Goal: Navigation & Orientation: Find specific page/section

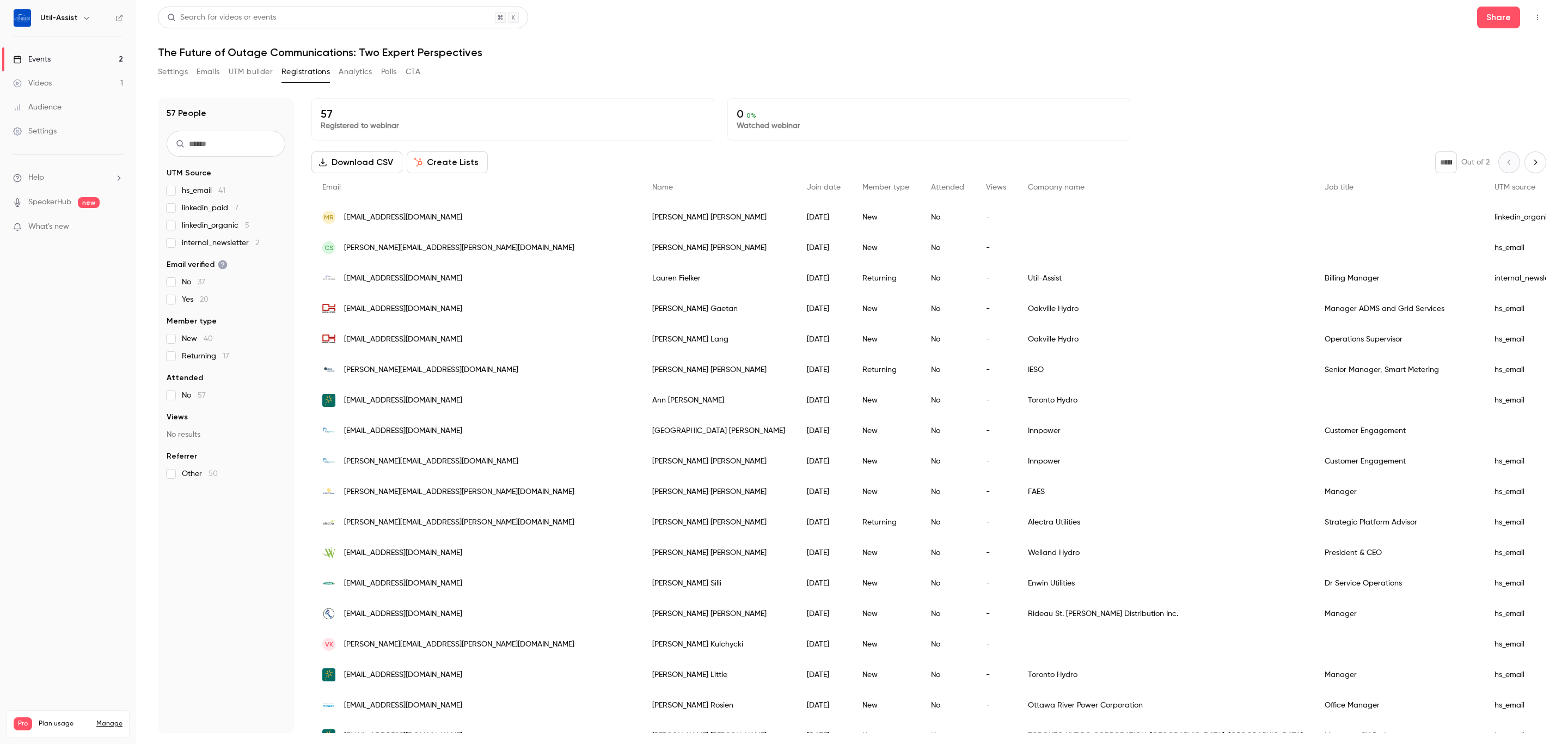
click at [31, 64] on div "Events" at bounding box center [31, 59] width 37 height 11
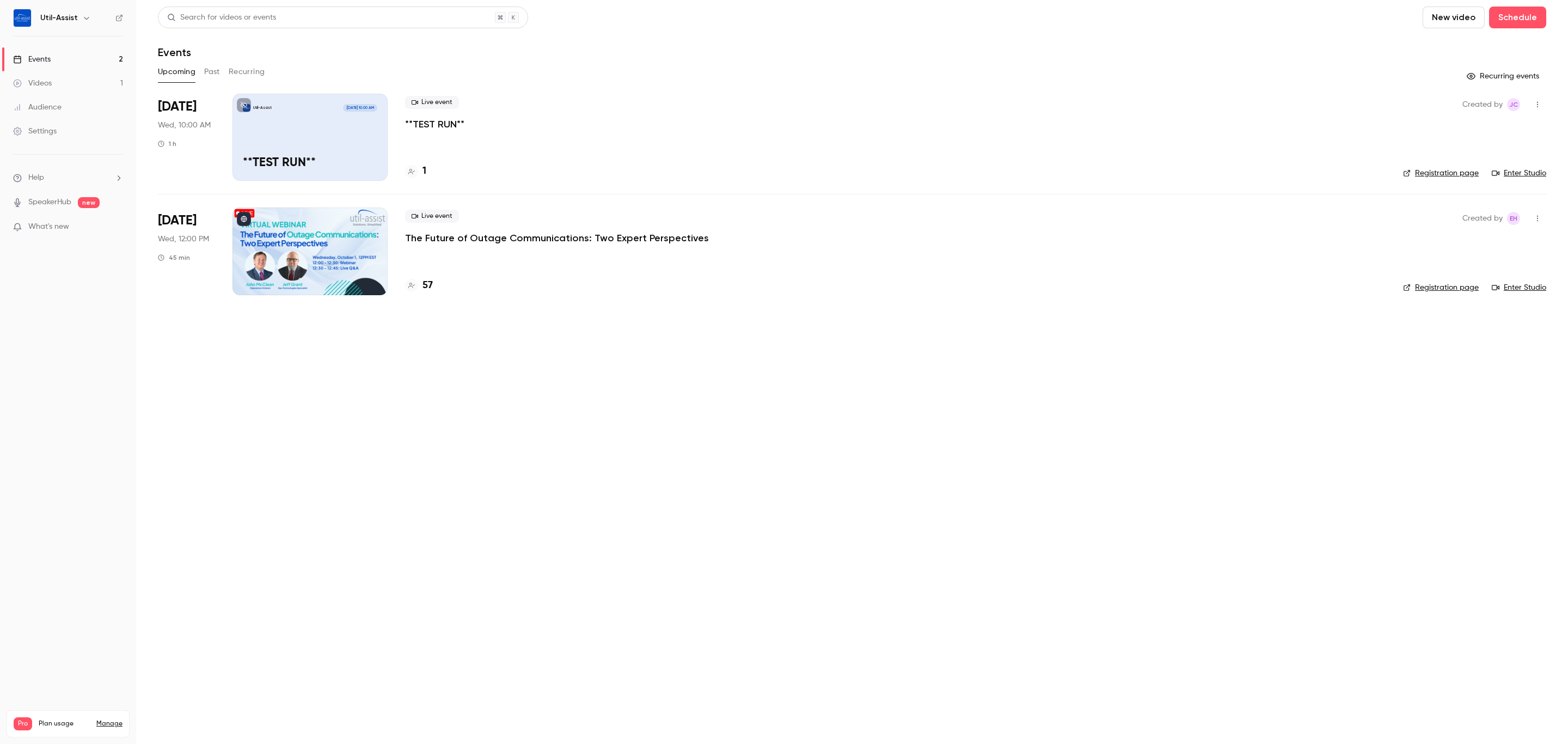
click at [451, 114] on div "Live event **TEST RUN**" at bounding box center [895, 113] width 981 height 35
click at [446, 121] on p "**TEST RUN**" at bounding box center [434, 124] width 59 height 13
click at [1529, 170] on link "Enter Studio" at bounding box center [1519, 174] width 55 height 11
click at [644, 352] on main "Search for videos or events New video Schedule Events Upcoming Past Recurring R…" at bounding box center [852, 372] width 1432 height 744
click at [71, 126] on link "Settings" at bounding box center [68, 131] width 136 height 24
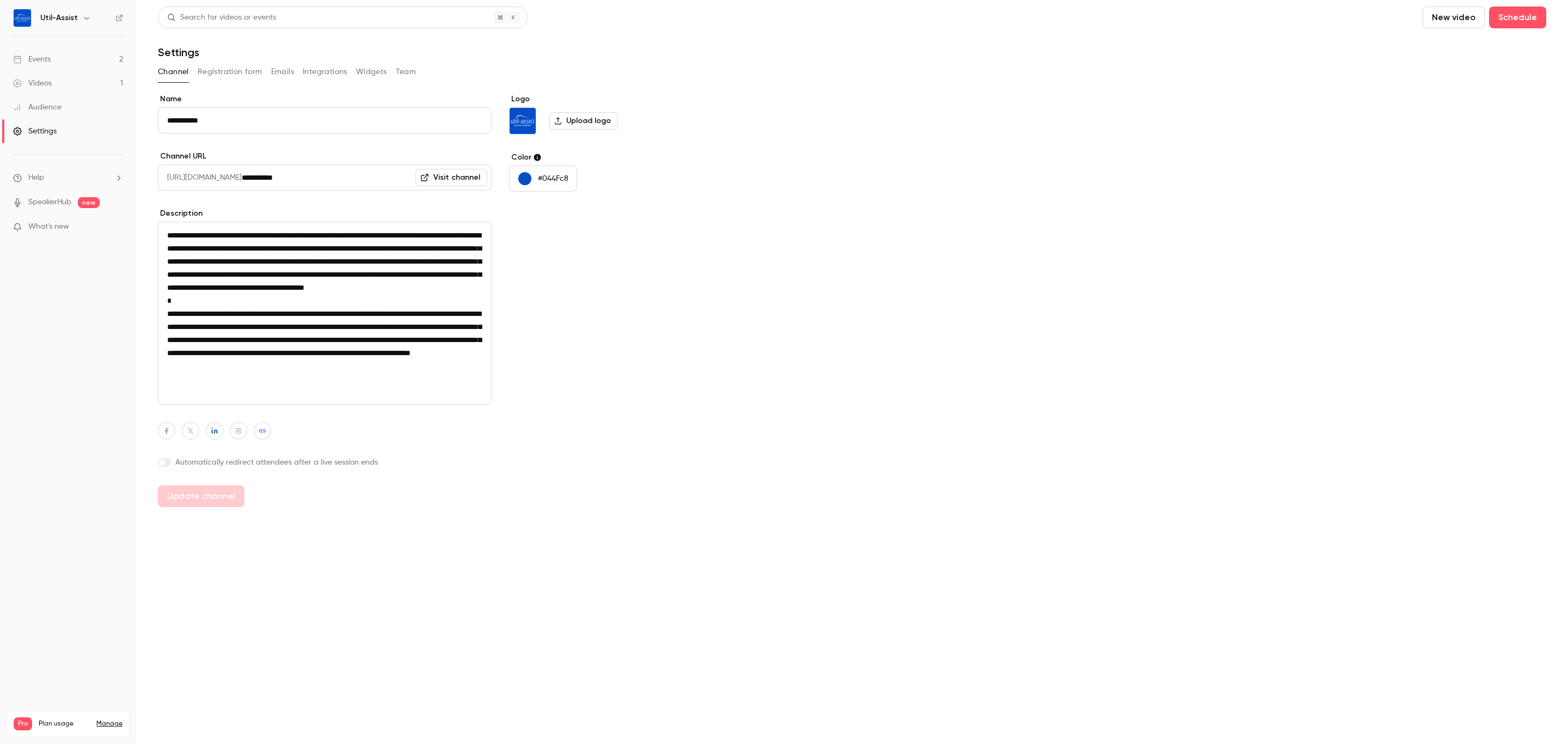
click at [407, 59] on div "**********" at bounding box center [851, 256] width 1388 height 500
click at [408, 69] on button "Team" at bounding box center [406, 72] width 21 height 17
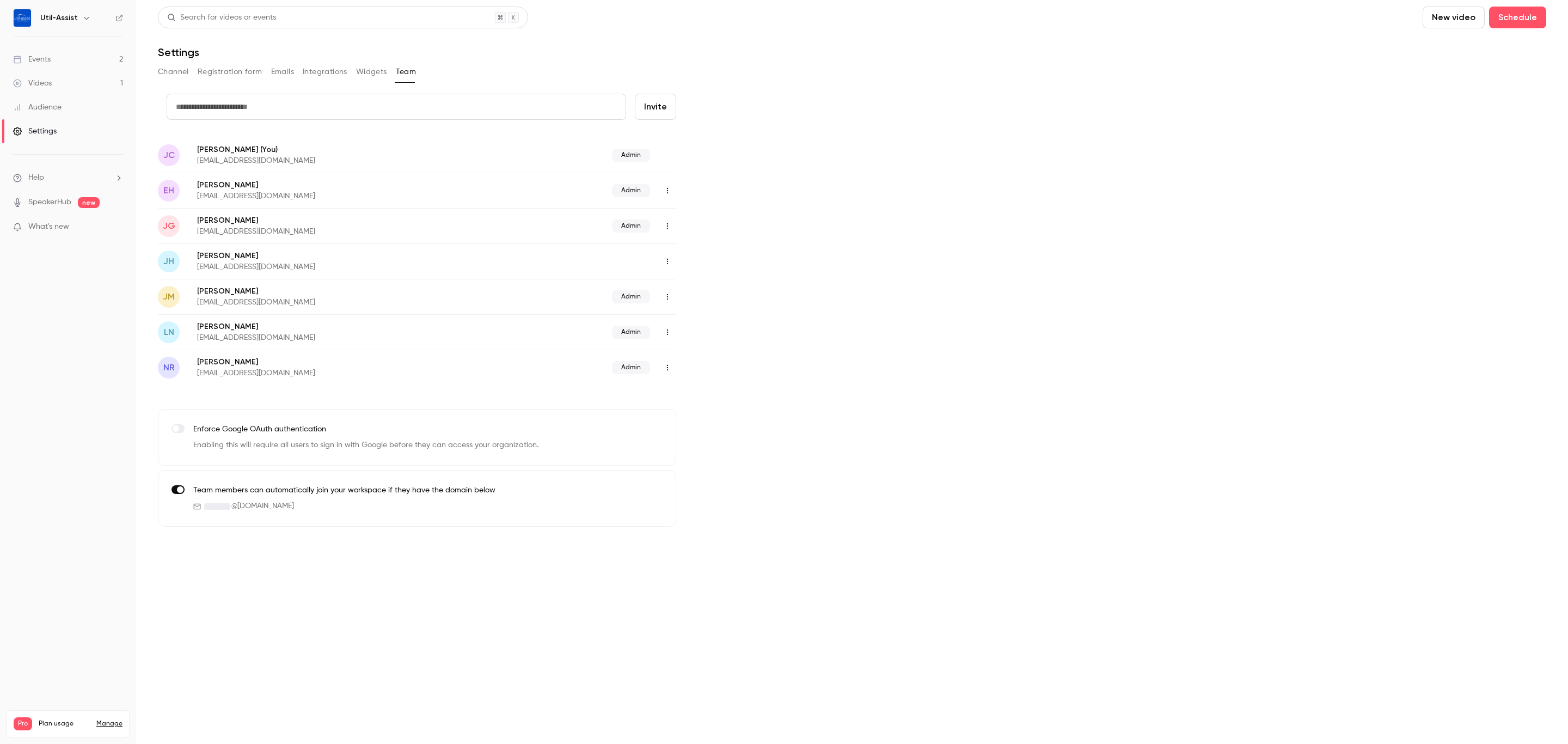
click at [667, 226] on icon "button" at bounding box center [667, 227] width 1 height 6
click at [667, 226] on div at bounding box center [784, 372] width 1568 height 744
click at [771, 206] on div "credit card Invite JC Josh C (You) jcallies@util-assist.com Admin EH Emily Hend…" at bounding box center [851, 310] width 1388 height 433
click at [54, 203] on link "SpeakerHub" at bounding box center [50, 202] width 43 height 11
click at [69, 105] on link "Audience" at bounding box center [68, 107] width 136 height 24
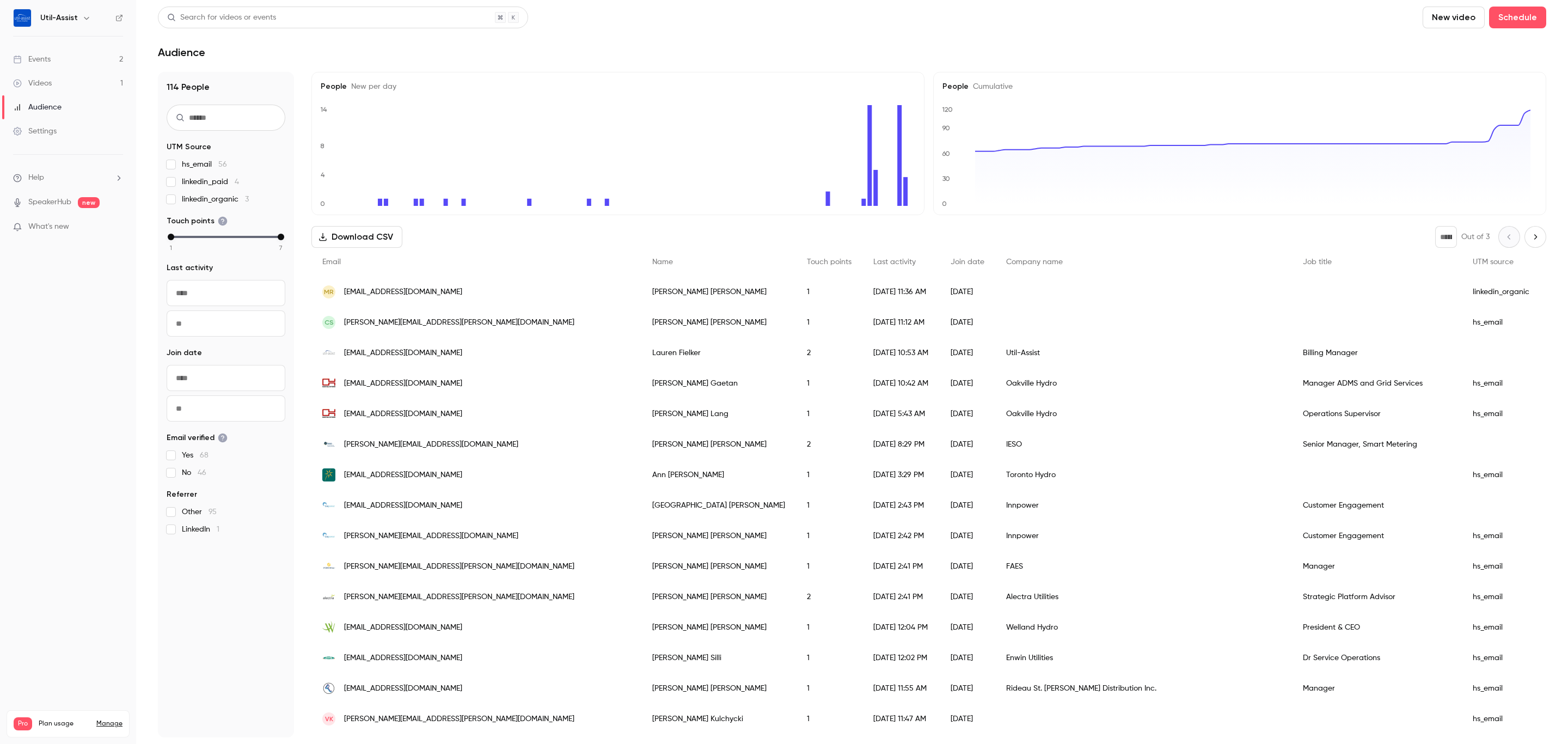
click at [66, 86] on link "Videos 1" at bounding box center [68, 83] width 136 height 24
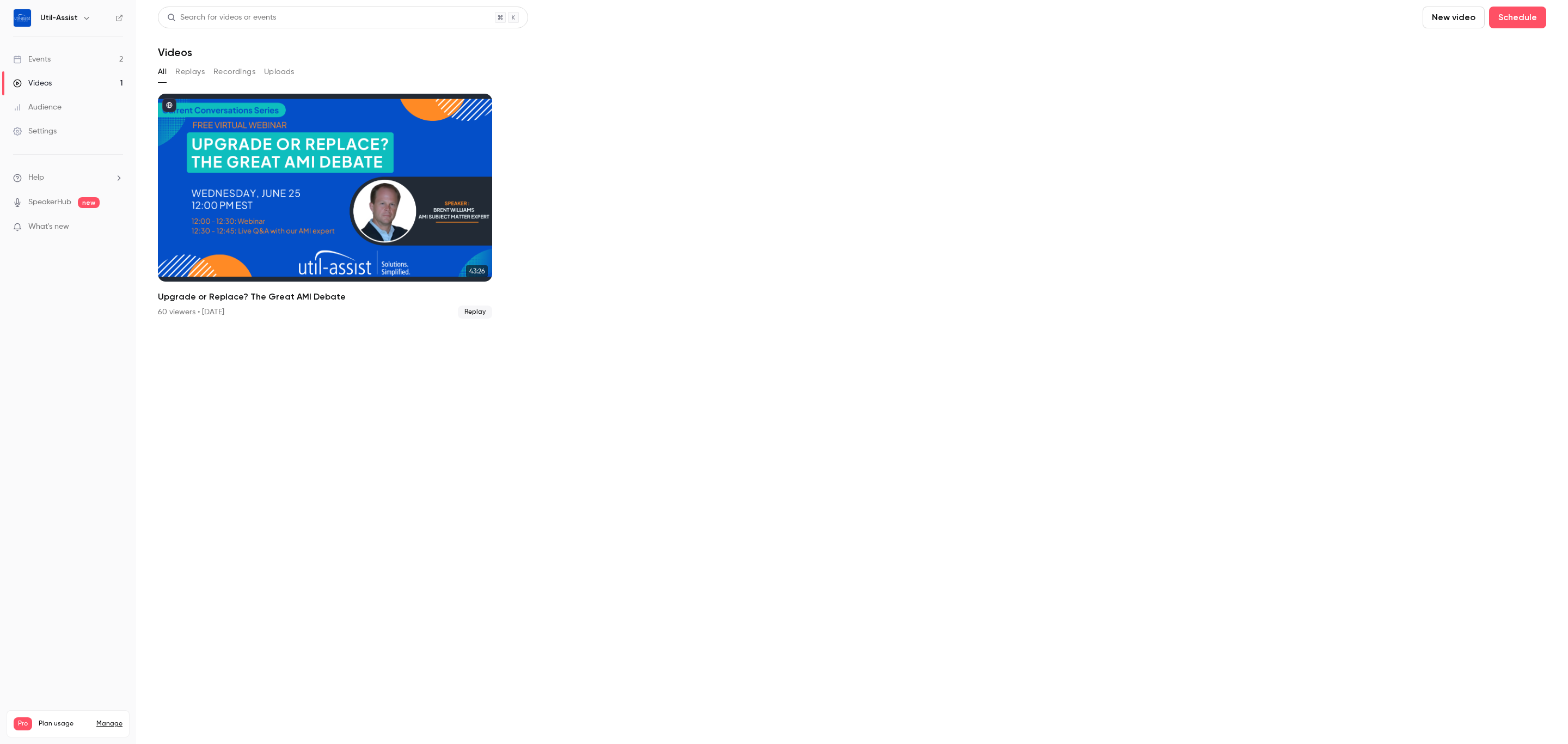
click at [37, 54] on div "Events" at bounding box center [31, 59] width 37 height 11
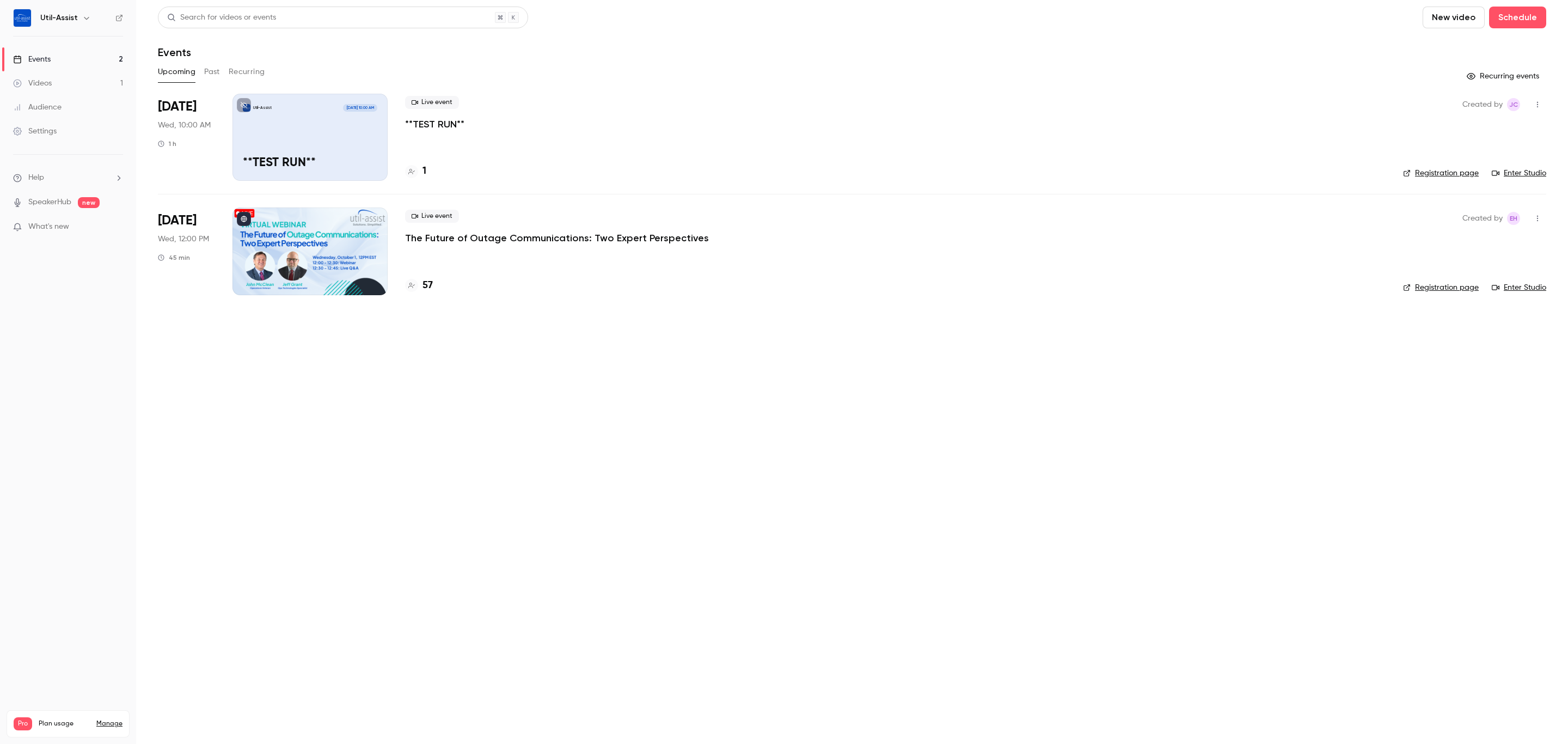
click at [216, 72] on button "Past" at bounding box center [212, 72] width 16 height 17
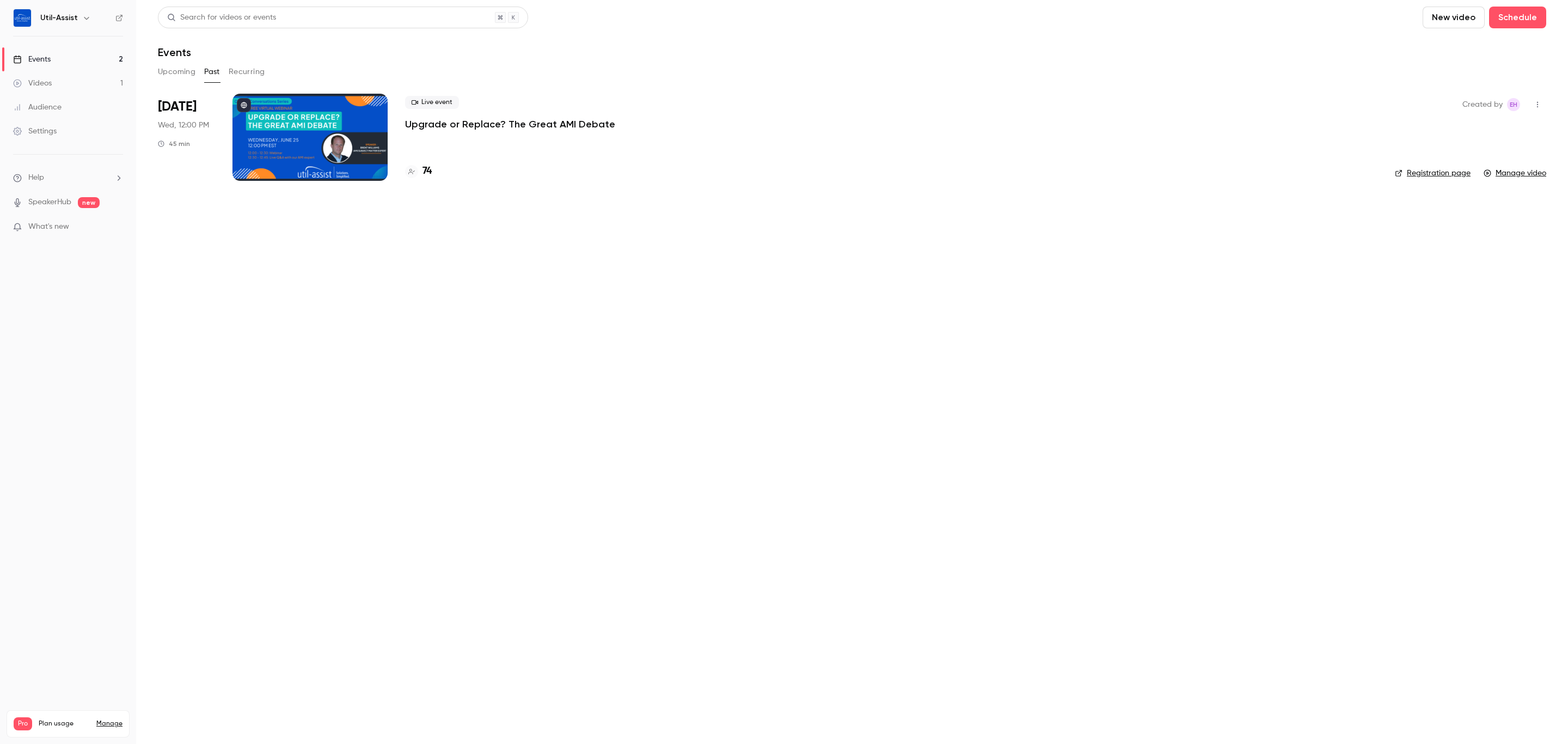
click at [171, 72] on button "Upcoming" at bounding box center [176, 72] width 37 height 17
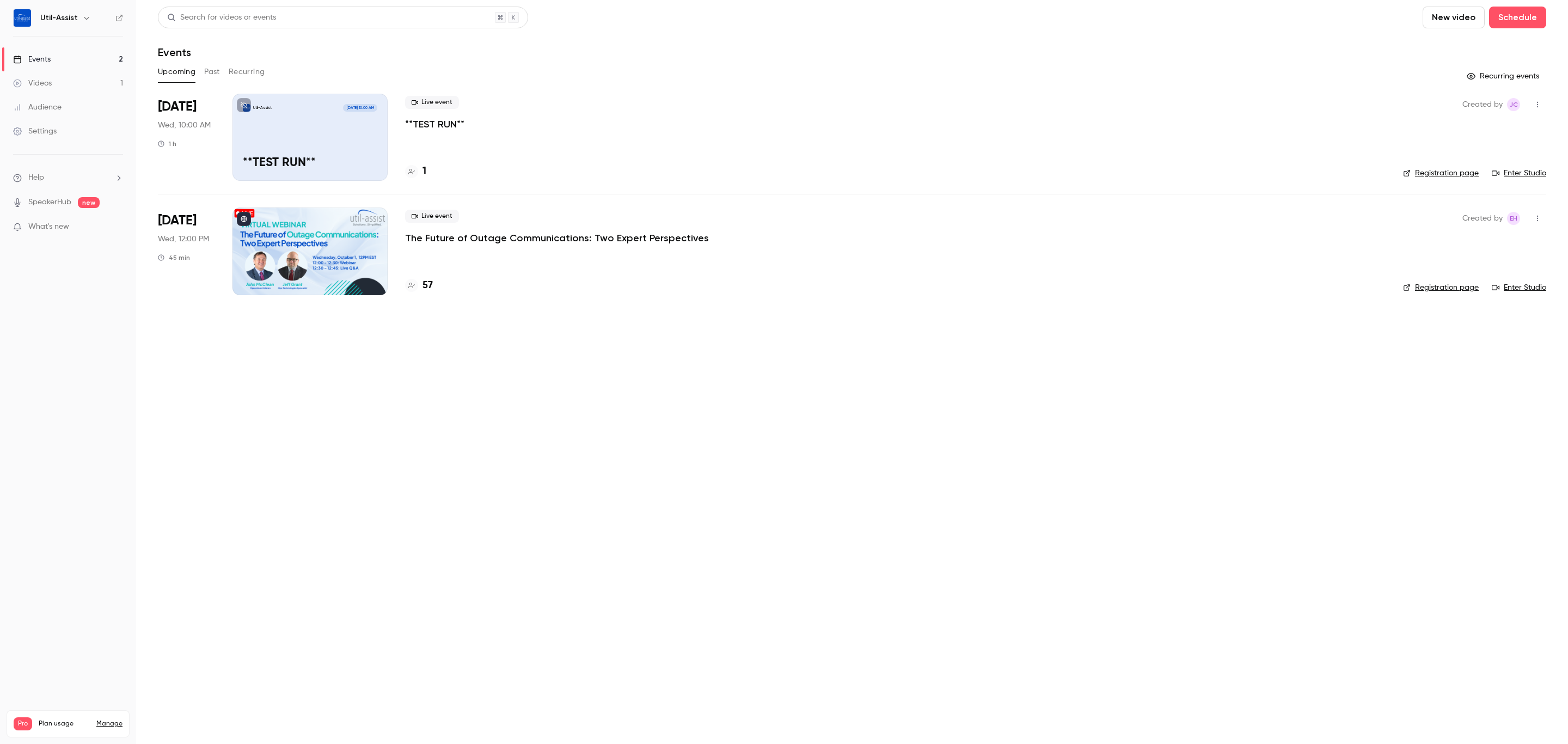
click at [1514, 171] on link "Enter Studio" at bounding box center [1519, 174] width 55 height 11
click at [431, 283] on h4 "57" at bounding box center [427, 286] width 10 height 15
click at [1531, 290] on link "Enter Studio" at bounding box center [1519, 288] width 55 height 11
click at [437, 125] on p "**TEST RUN**" at bounding box center [434, 124] width 59 height 13
click at [1525, 171] on link "Enter Studio" at bounding box center [1519, 174] width 55 height 11
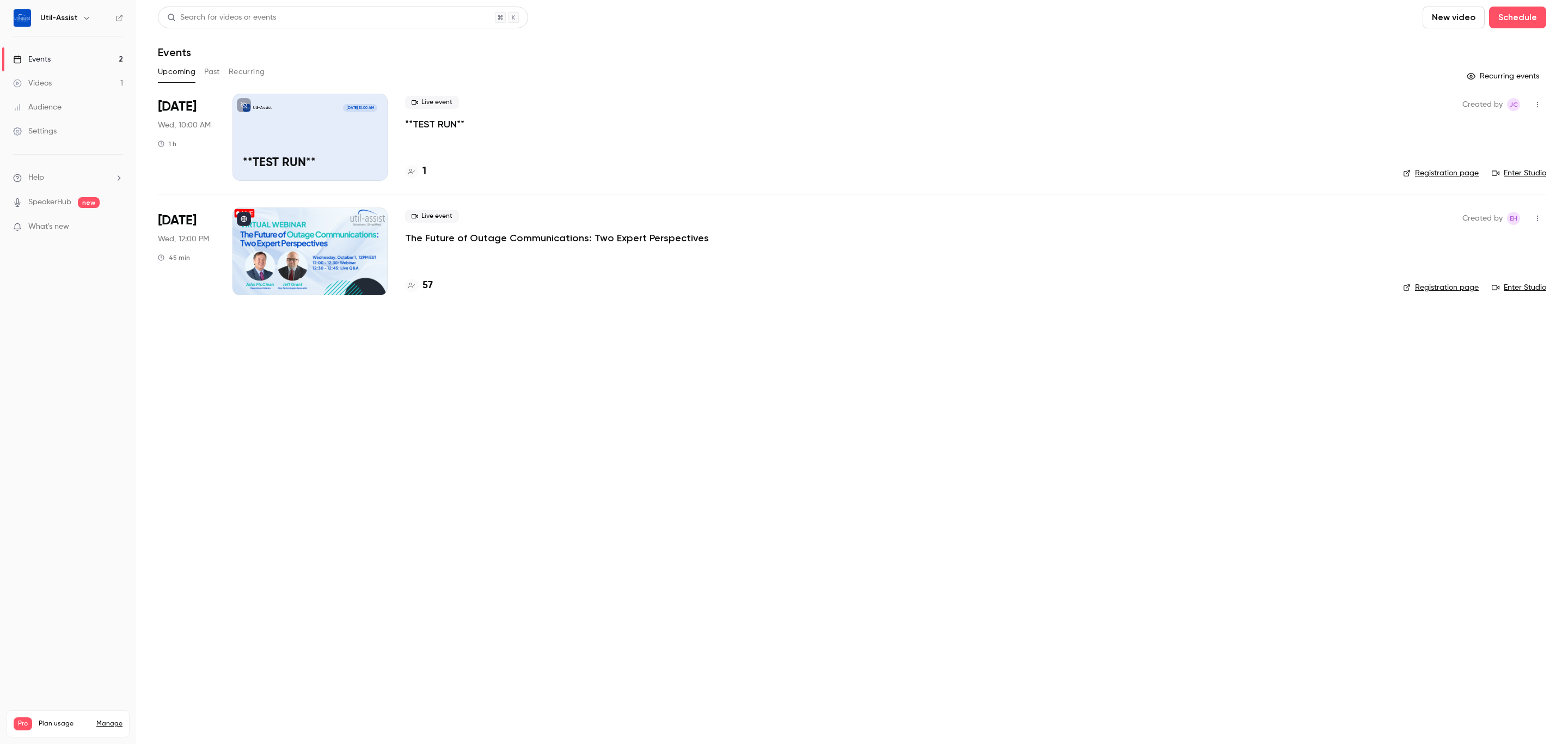
click at [503, 425] on main "Search for videos or events New video Schedule Events Upcoming Past Recurring R…" at bounding box center [852, 372] width 1432 height 744
